Goal: Information Seeking & Learning: Learn about a topic

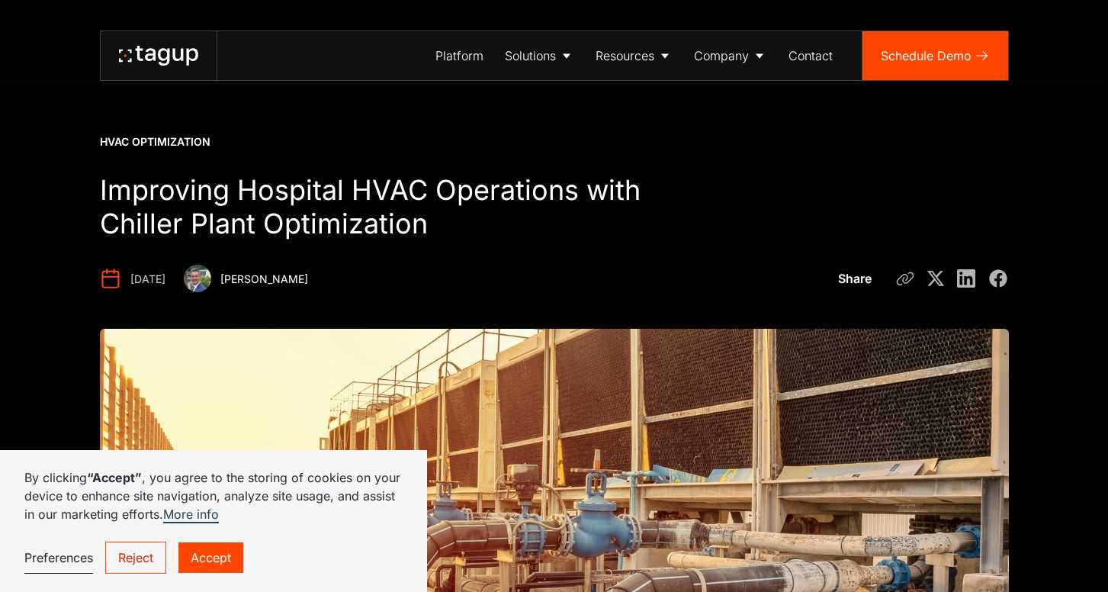
click at [167, 43] on div at bounding box center [158, 55] width 79 height 24
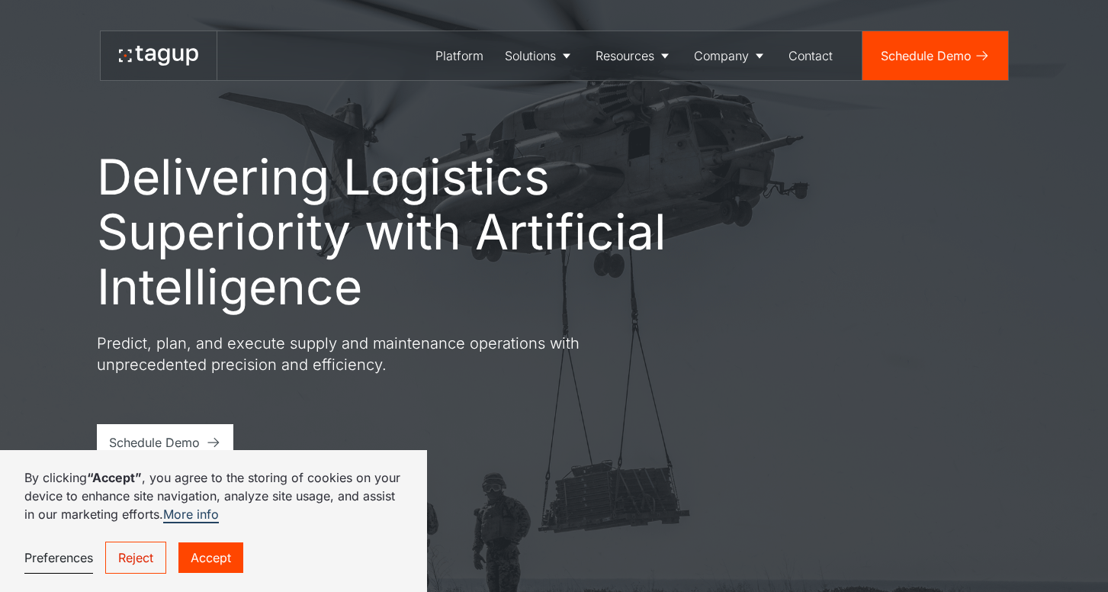
click at [206, 560] on link "Accept" at bounding box center [210, 557] width 65 height 30
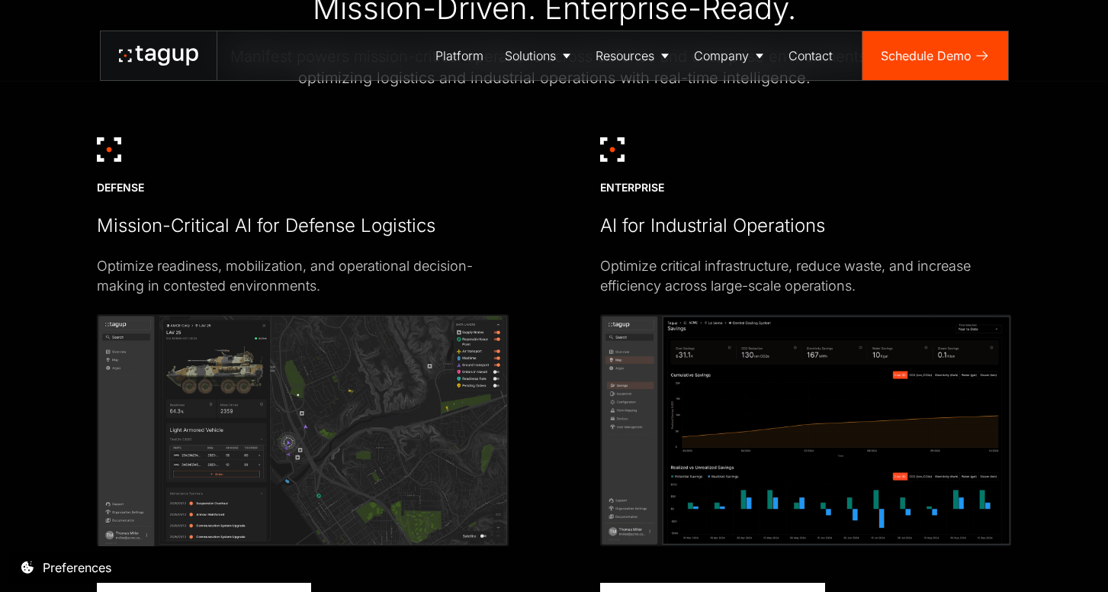
scroll to position [3649, 0]
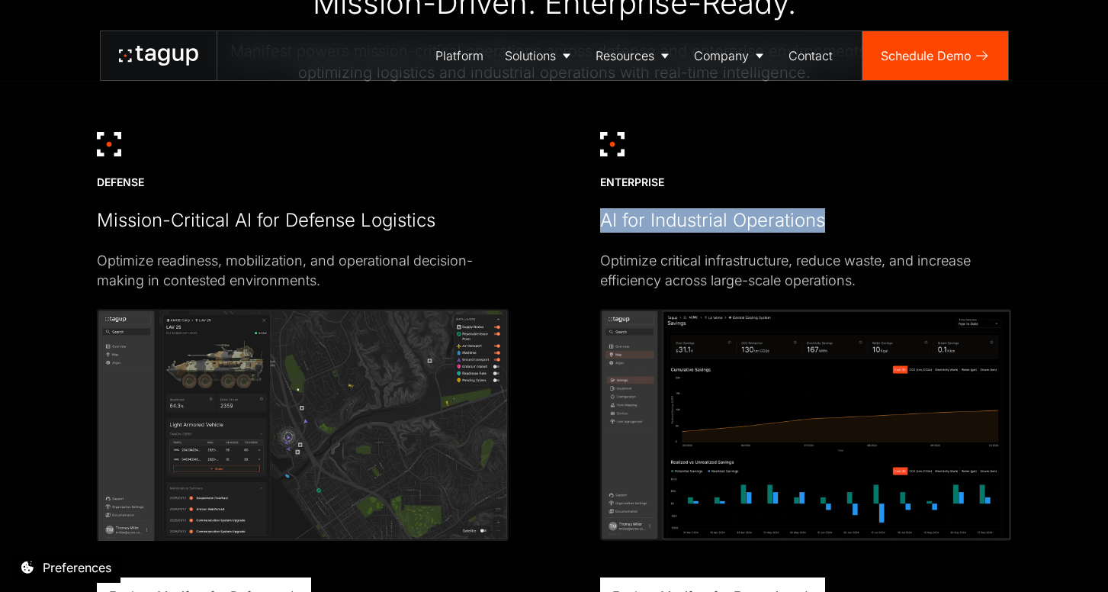
drag, startPoint x: 602, startPoint y: 222, endPoint x: 826, endPoint y: 233, distance: 223.7
click at [827, 233] on div "ENTERPRISE AI for Industrial Operations Optimize critical infrastructure, reduc…" at bounding box center [806, 373] width 412 height 482
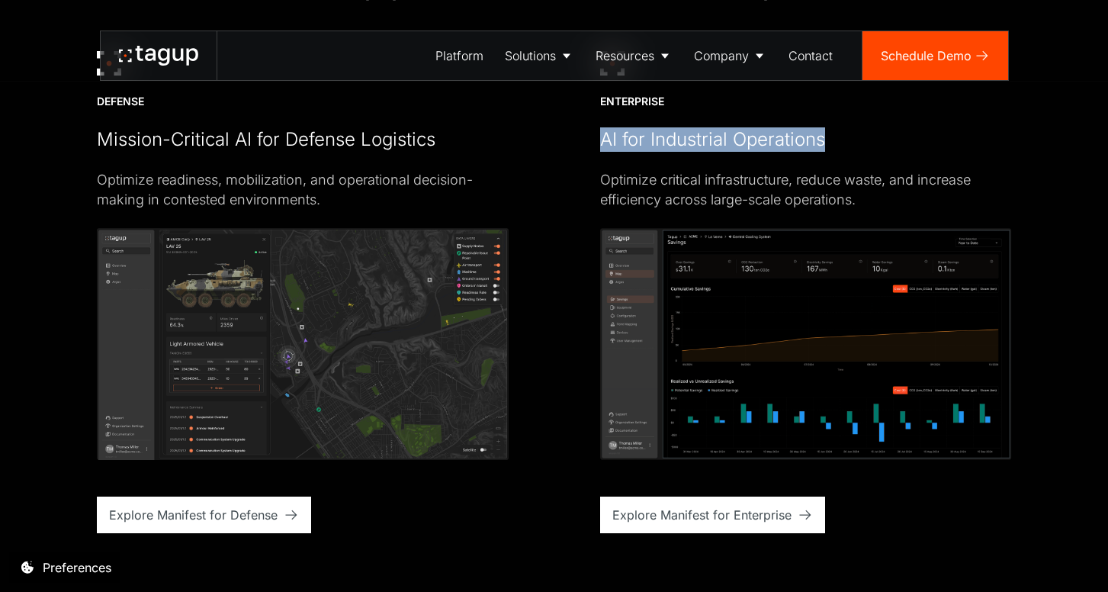
scroll to position [3741, 0]
